Goal: Task Accomplishment & Management: Manage account settings

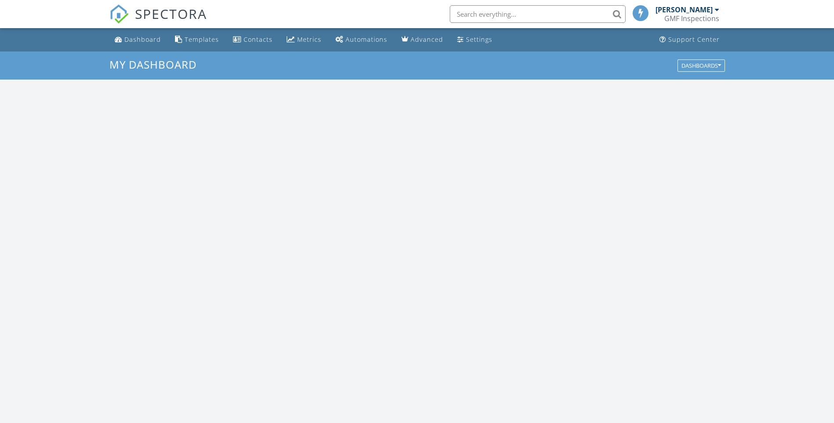
scroll to position [813, 847]
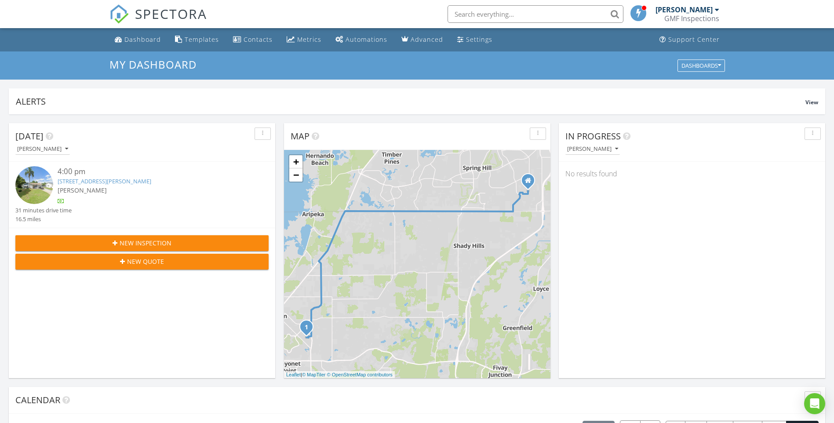
click at [68, 180] on link "8801 Shenandoah Ln, Hudson, FL 34667" at bounding box center [105, 181] width 94 height 8
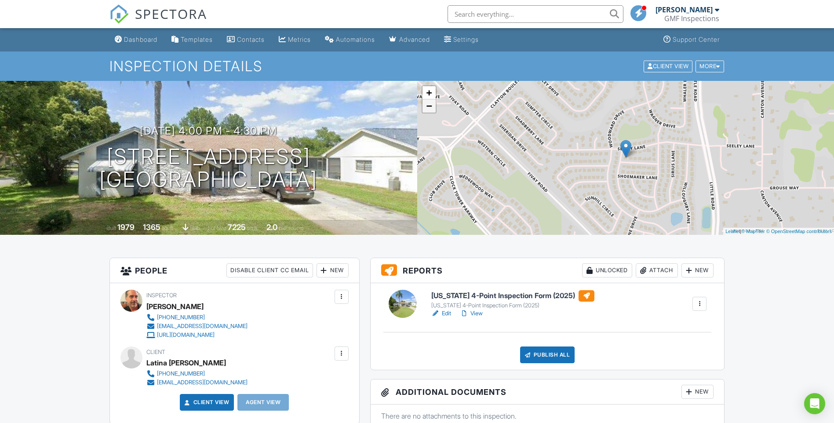
click at [426, 109] on link "−" at bounding box center [428, 105] width 13 height 13
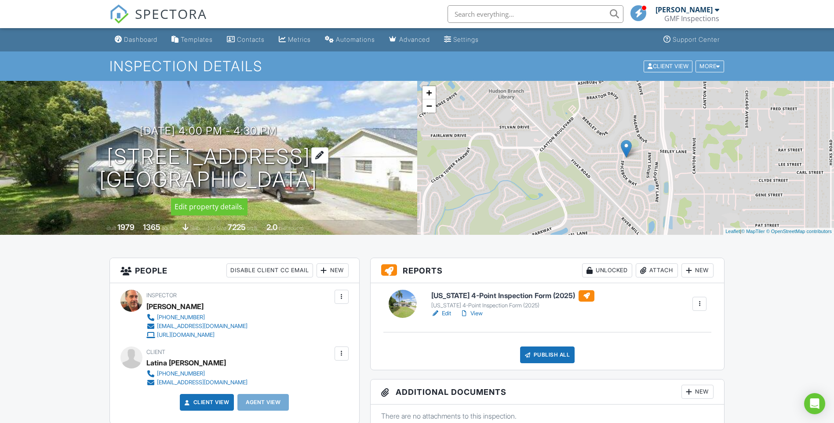
click at [238, 173] on h1 "[STREET_ADDRESS] [GEOGRAPHIC_DATA], FL 34667" at bounding box center [208, 168] width 218 height 47
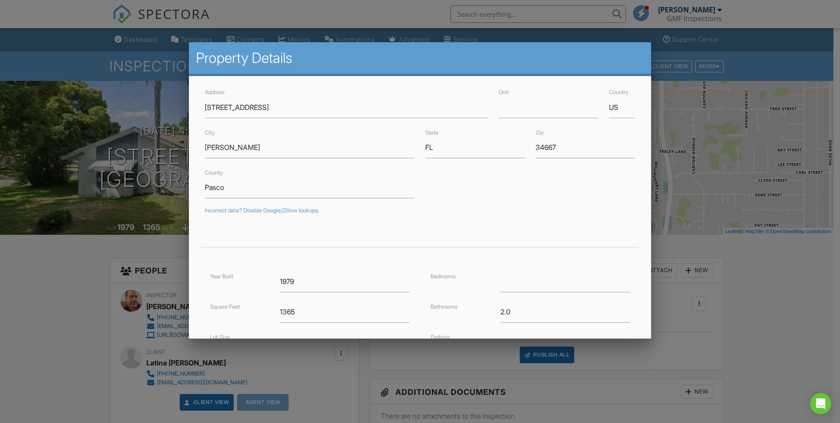
click at [792, 295] on div at bounding box center [420, 220] width 840 height 529
